Goal: Task Accomplishment & Management: Manage account settings

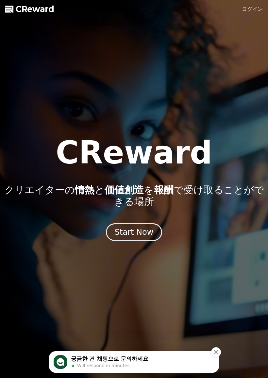
click at [250, 12] on link "ログイン" at bounding box center [252, 9] width 21 height 8
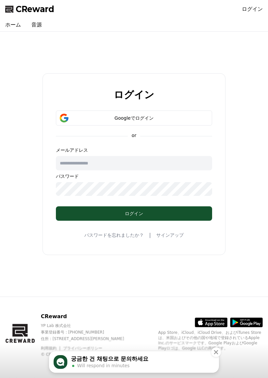
click at [150, 158] on input "text" at bounding box center [134, 163] width 156 height 14
type input "**********"
click at [179, 211] on div "ログイン" at bounding box center [134, 213] width 130 height 7
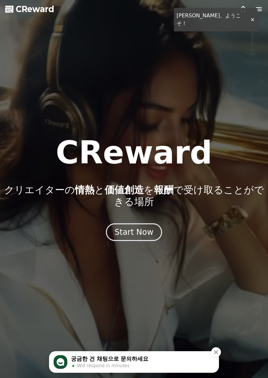
click at [258, 8] on icon at bounding box center [259, 9] width 6 height 4
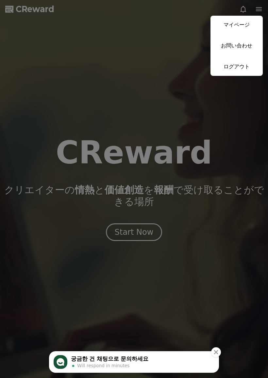
click at [246, 18] on link "マイページ" at bounding box center [236, 25] width 52 height 18
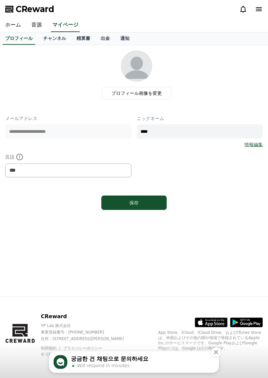
click at [59, 39] on link "チャンネル" at bounding box center [54, 38] width 33 height 12
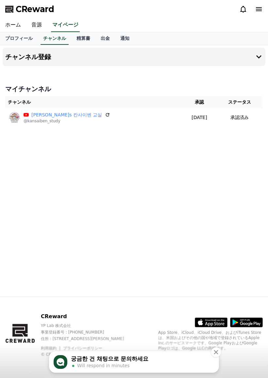
click at [83, 37] on link "精算書" at bounding box center [83, 38] width 24 height 12
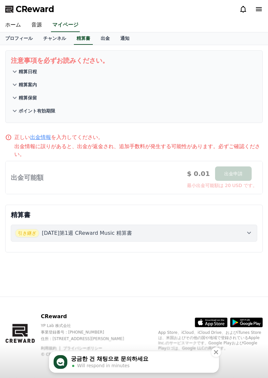
click at [233, 229] on div "引き継ぎ [DATE]第1週 CReward Music 精算書" at bounding box center [134, 233] width 238 height 8
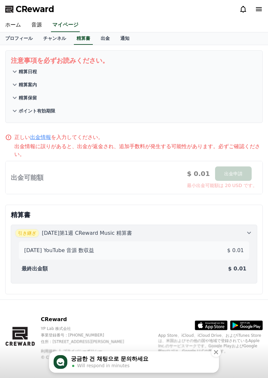
click at [54, 38] on link "チャンネル" at bounding box center [54, 38] width 33 height 12
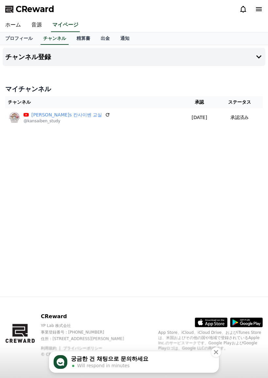
click at [144, 358] on div "궁금한 건 채팅으로 문의하세요" at bounding box center [143, 359] width 144 height 8
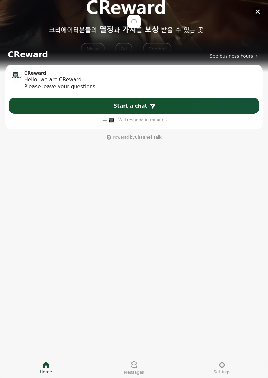
click at [259, 7] on button "button" at bounding box center [257, 12] width 10 height 10
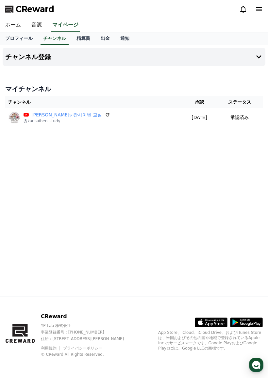
click at [78, 42] on link "精算書" at bounding box center [83, 38] width 24 height 12
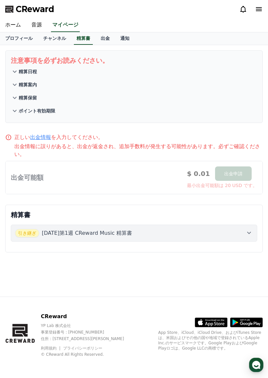
click at [36, 28] on link "音源" at bounding box center [36, 25] width 21 height 14
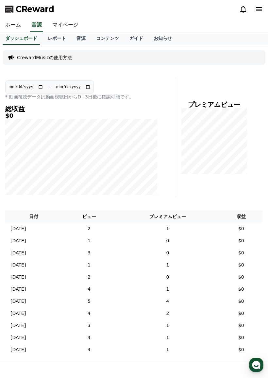
click at [102, 37] on link "コンテンツ" at bounding box center [107, 38] width 33 height 12
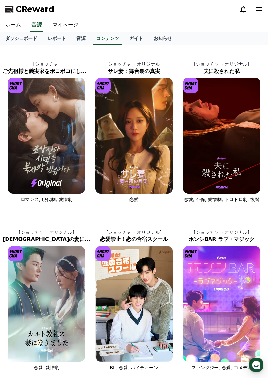
click at [76, 37] on link "音源" at bounding box center [81, 38] width 20 height 12
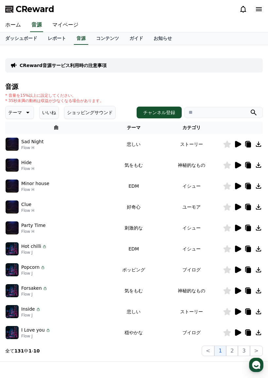
click at [45, 112] on button "いいね" at bounding box center [49, 112] width 20 height 13
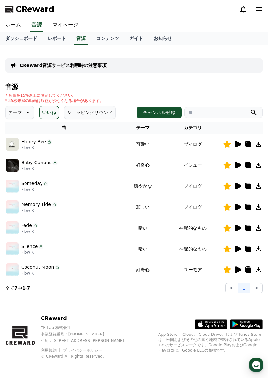
click at [239, 165] on icon at bounding box center [238, 165] width 6 height 7
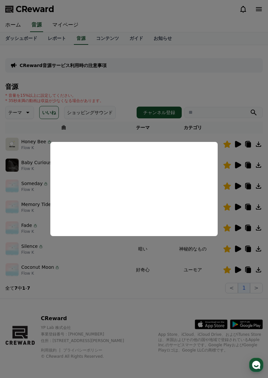
click at [238, 179] on button "close modal" at bounding box center [134, 189] width 268 height 378
click at [235, 187] on icon at bounding box center [238, 186] width 6 height 7
click at [235, 205] on button "close modal" at bounding box center [134, 189] width 268 height 378
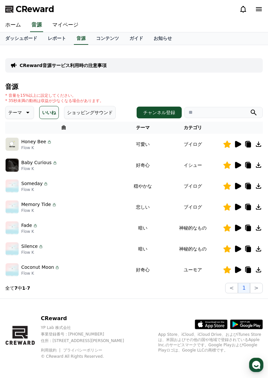
click at [237, 205] on icon at bounding box center [238, 207] width 6 height 7
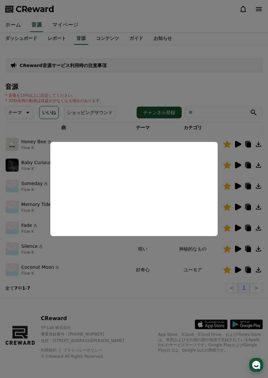
click at [238, 227] on button "close modal" at bounding box center [134, 189] width 268 height 378
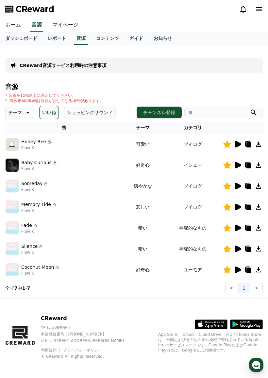
click at [237, 227] on icon at bounding box center [238, 228] width 6 height 7
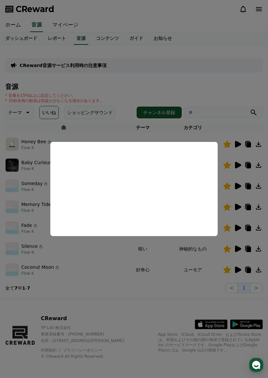
click at [236, 248] on button "close modal" at bounding box center [134, 189] width 268 height 378
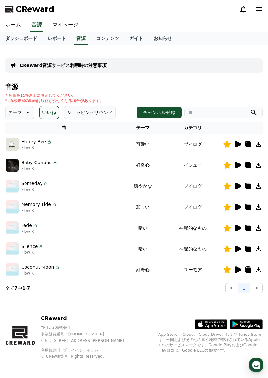
click at [239, 248] on icon at bounding box center [238, 248] width 6 height 7
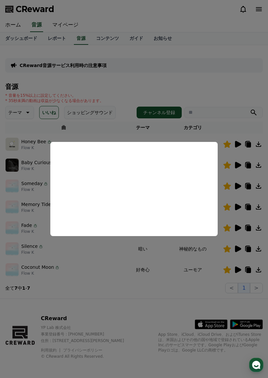
click at [232, 272] on button "close modal" at bounding box center [134, 189] width 268 height 378
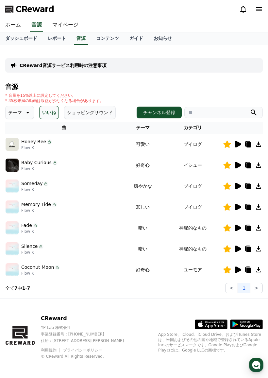
click at [236, 268] on icon at bounding box center [238, 269] width 6 height 7
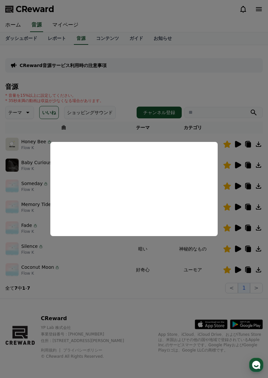
click at [180, 280] on button "close modal" at bounding box center [134, 189] width 268 height 378
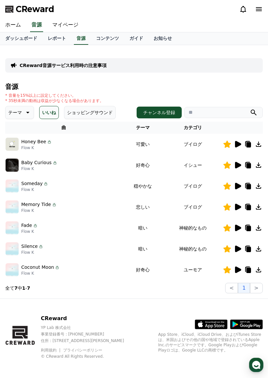
click at [248, 269] on icon at bounding box center [248, 270] width 5 height 5
